Goal: Task Accomplishment & Management: Manage account settings

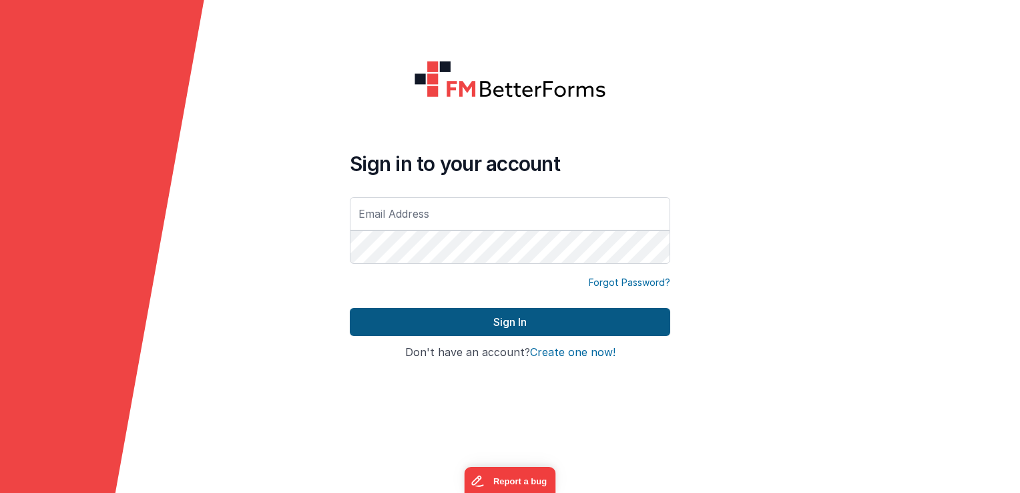
type input "[EMAIL_ADDRESS][DOMAIN_NAME]"
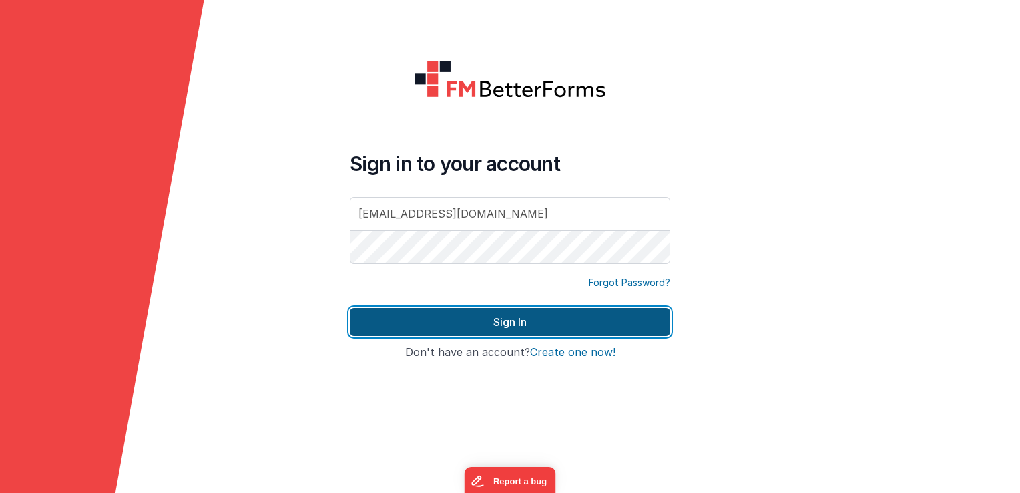
click at [568, 322] on button "Sign In" at bounding box center [510, 322] width 320 height 28
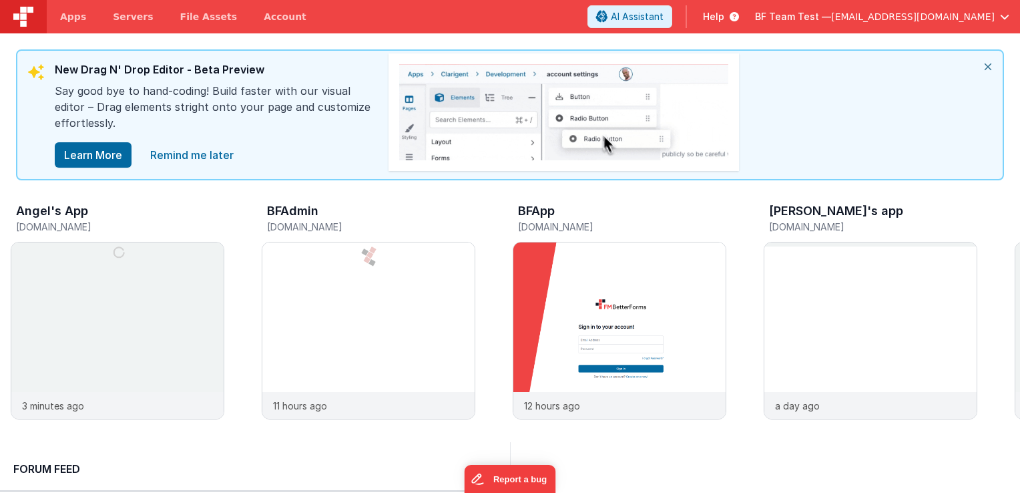
click at [967, 23] on span "[EMAIL_ADDRESS][DOMAIN_NAME]" at bounding box center [913, 16] width 164 height 13
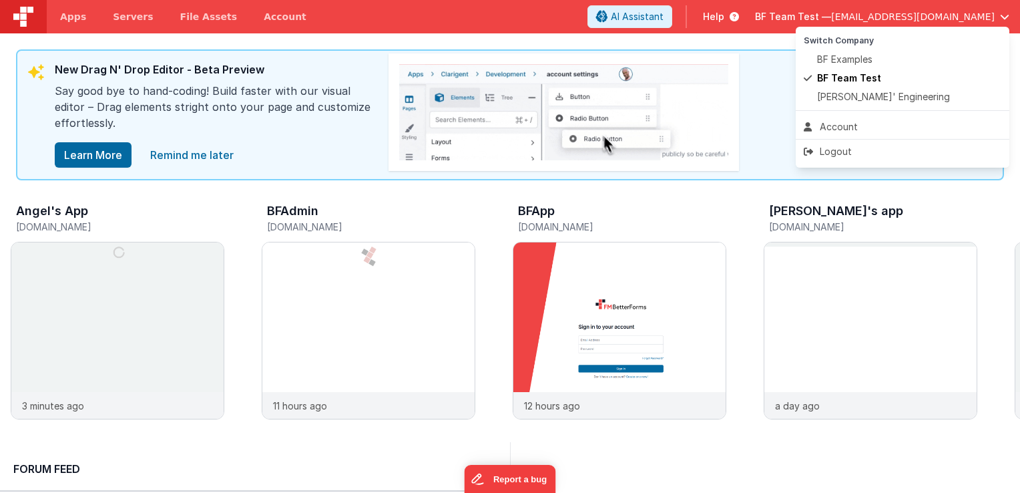
click at [579, 31] on button at bounding box center [510, 246] width 1020 height 493
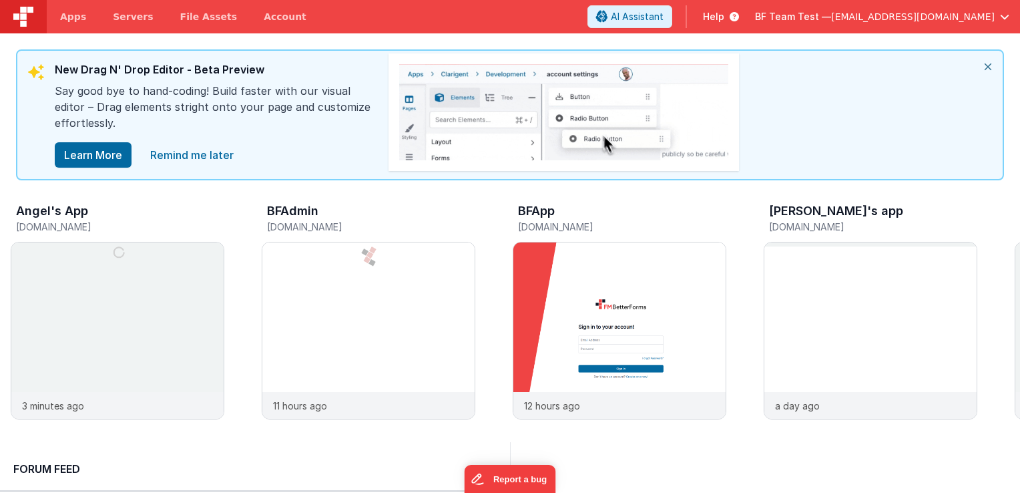
click at [831, 14] on span "BF Team Test —" at bounding box center [793, 16] width 76 height 13
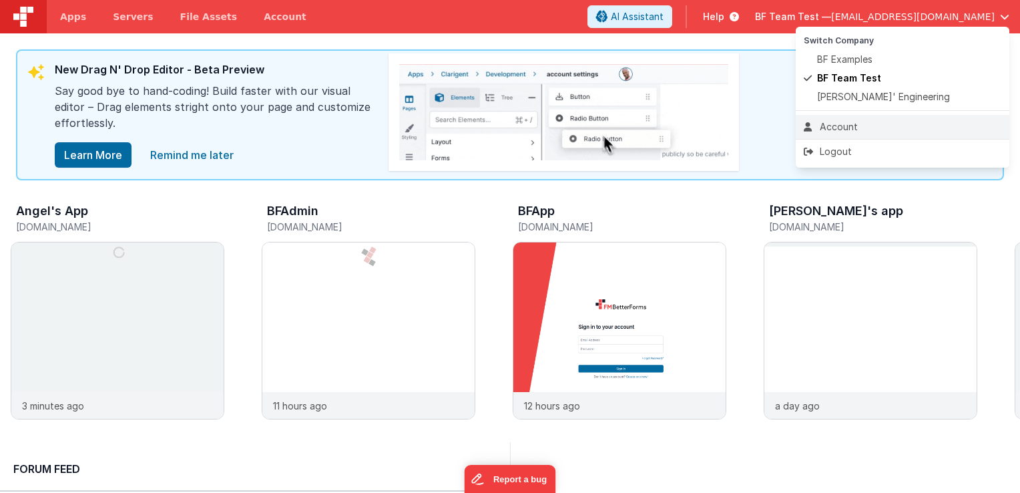
click at [856, 125] on div "Account" at bounding box center [903, 126] width 198 height 13
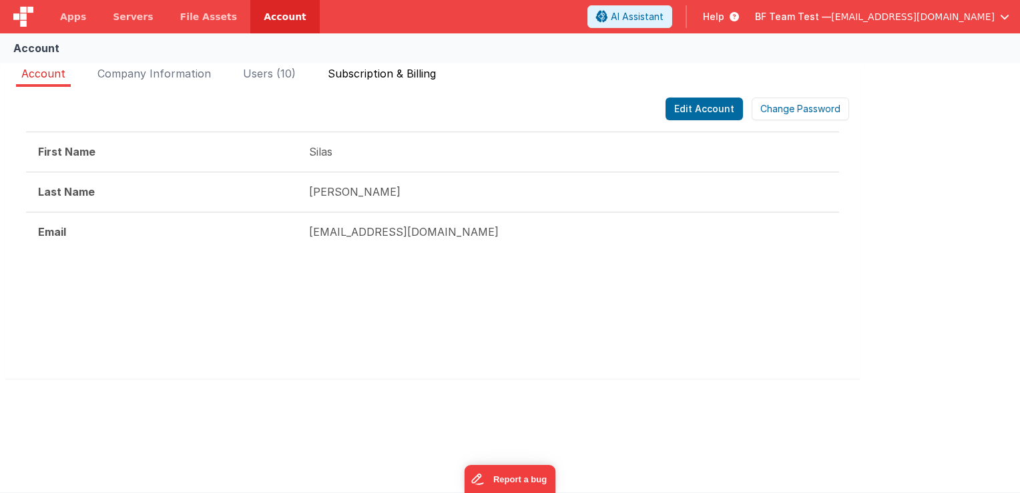
click at [367, 80] on li "Subscription & Billing" at bounding box center [381, 75] width 119 height 21
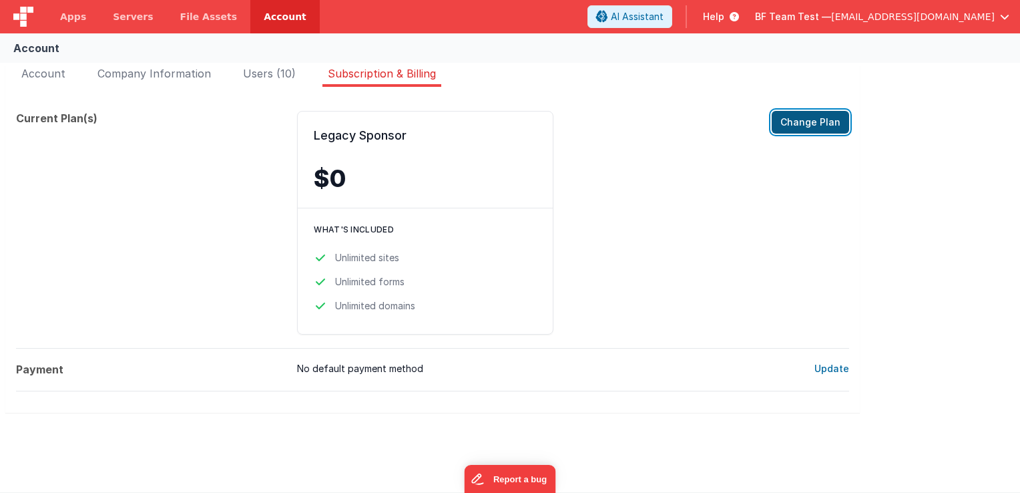
click at [829, 121] on button "Change Plan" at bounding box center [810, 122] width 77 height 23
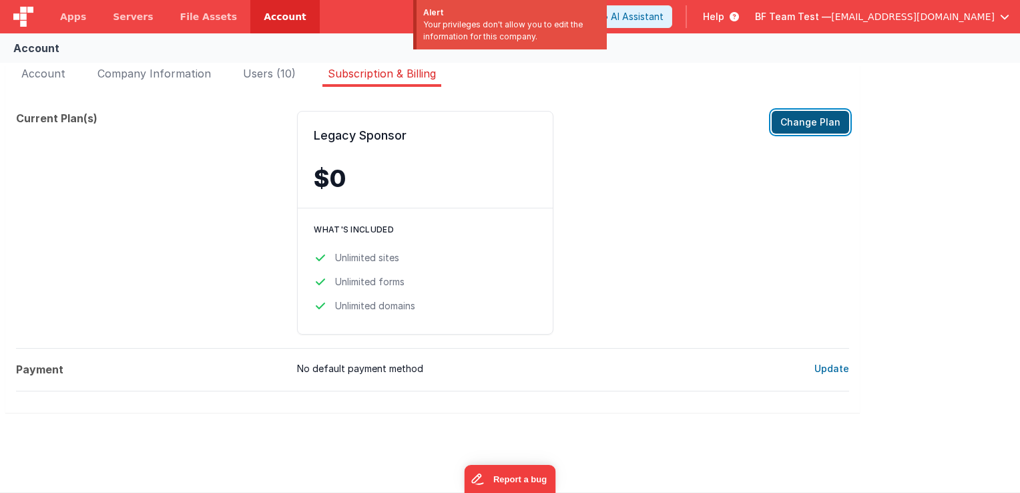
click at [829, 121] on button "Change Plan" at bounding box center [810, 122] width 77 height 23
